Goal: Check status

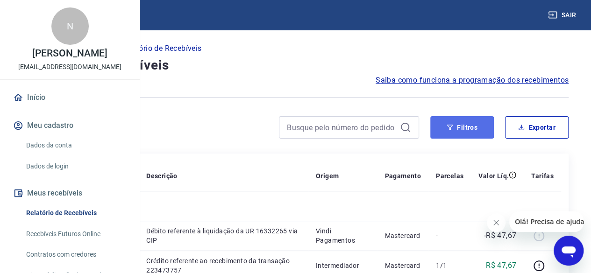
click at [475, 134] on button "Filtros" at bounding box center [462, 127] width 64 height 22
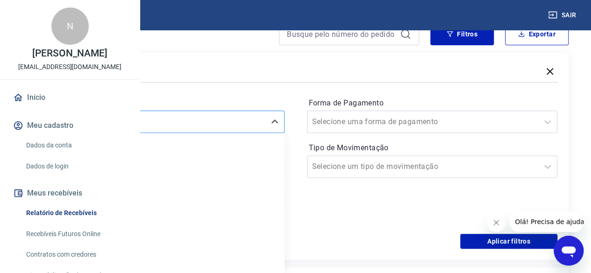
scroll to position [93, 0]
click at [261, 121] on div at bounding box center [150, 121] width 222 height 13
